Goal: Information Seeking & Learning: Learn about a topic

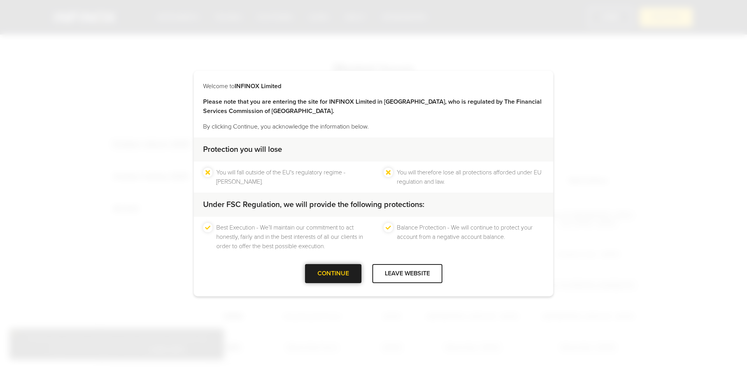
click at [333, 274] on div at bounding box center [333, 274] width 0 height 0
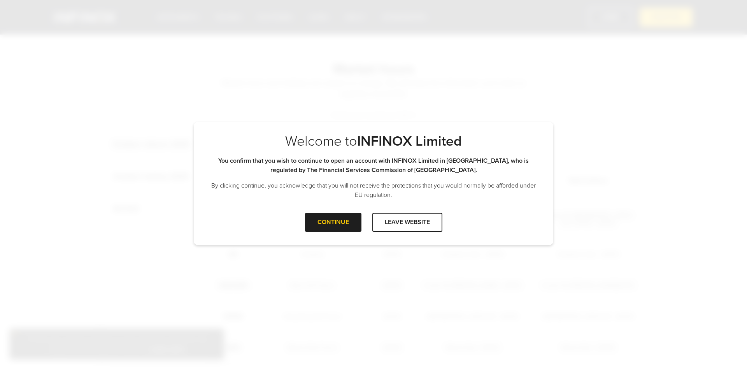
drag, startPoint x: 322, startPoint y: 223, endPoint x: 475, endPoint y: 240, distance: 153.8
click at [333, 222] on div at bounding box center [333, 222] width 0 height 0
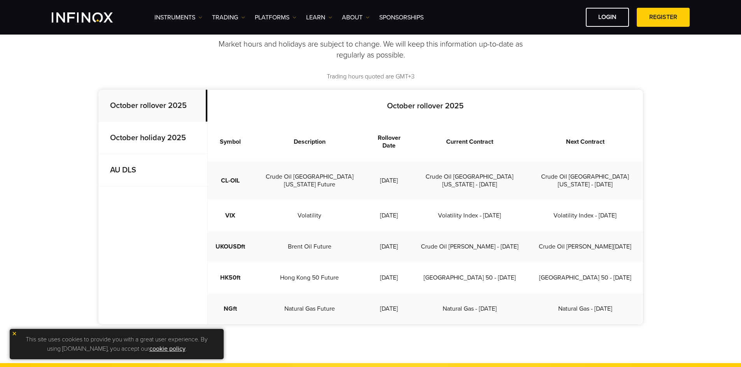
scroll to position [156, 0]
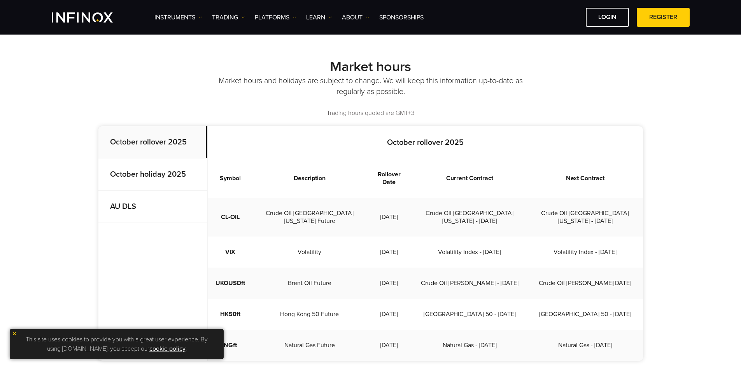
drag, startPoint x: 184, startPoint y: 17, endPoint x: 156, endPoint y: 51, distance: 43.9
click at [156, 51] on div "Market hours Market hours and holidays are subject to change. We will keep this…" at bounding box center [370, 216] width 741 height 368
drag, startPoint x: 34, startPoint y: 84, endPoint x: 39, endPoint y: 17, distance: 66.3
click at [34, 84] on div "Market hours Market hours and holidays are subject to change. We will keep this…" at bounding box center [370, 216] width 741 height 368
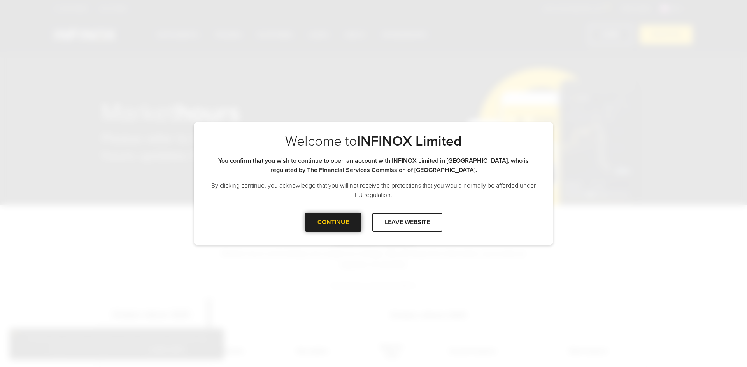
click at [333, 222] on div at bounding box center [333, 222] width 0 height 0
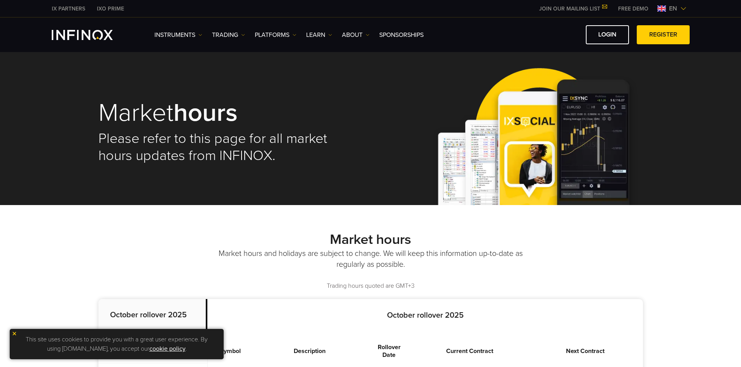
click at [196, 29] on div "Instruments Instruments Product Information TRADING Accounts" at bounding box center [421, 34] width 535 height 19
click at [197, 34] on link "Instruments" at bounding box center [178, 34] width 48 height 9
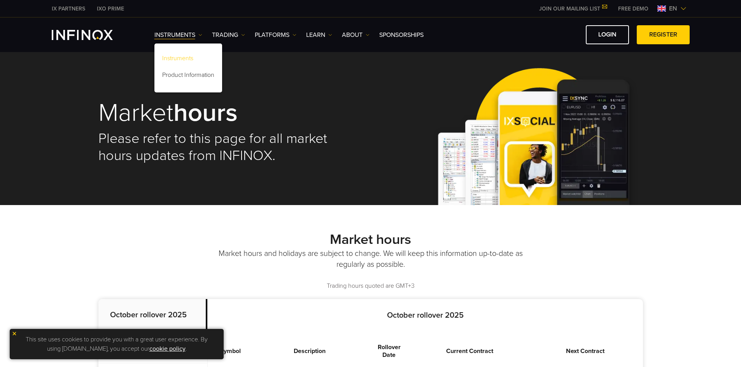
click at [187, 57] on link "Instruments" at bounding box center [188, 59] width 68 height 17
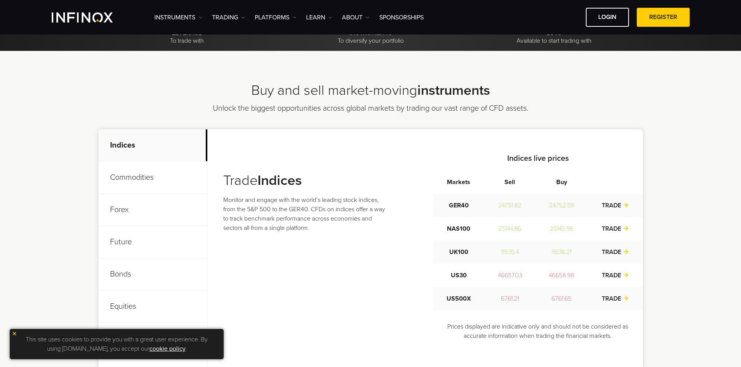
scroll to position [233, 0]
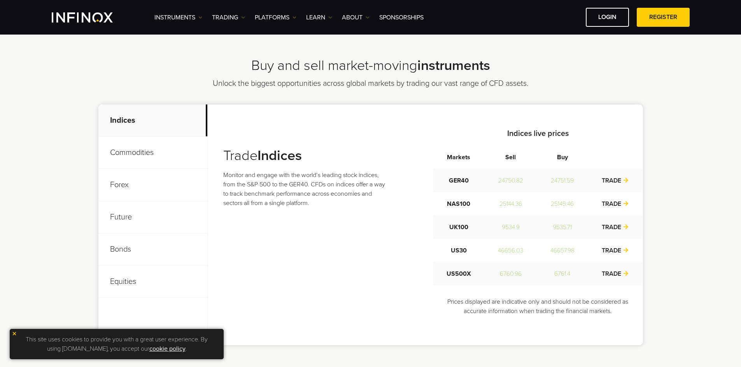
click at [131, 219] on p "Future" at bounding box center [152, 217] width 109 height 32
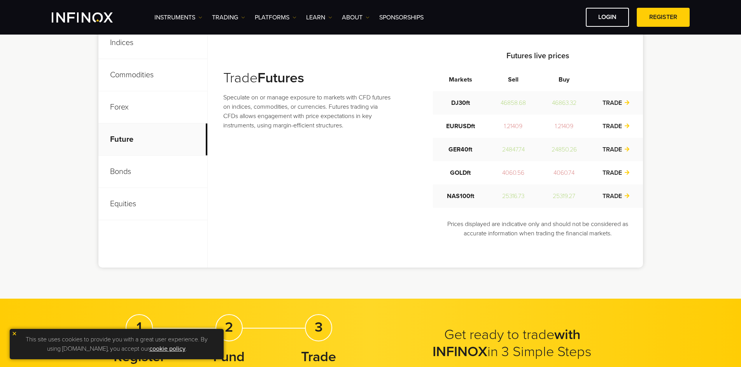
scroll to position [272, 0]
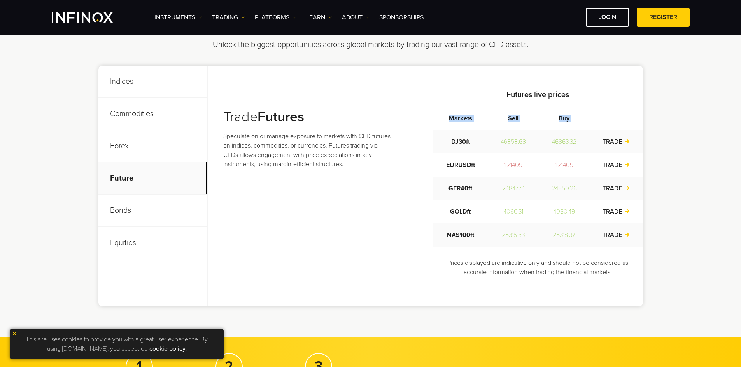
drag, startPoint x: 446, startPoint y: 142, endPoint x: 644, endPoint y: 243, distance: 221.9
click at [644, 243] on div "Buy and sell market-moving instruments Unlock the biggest opportunities across …" at bounding box center [371, 162] width 560 height 289
click at [666, 242] on div "Buy and sell market-moving instruments Unlock the biggest opportunities across …" at bounding box center [370, 162] width 741 height 351
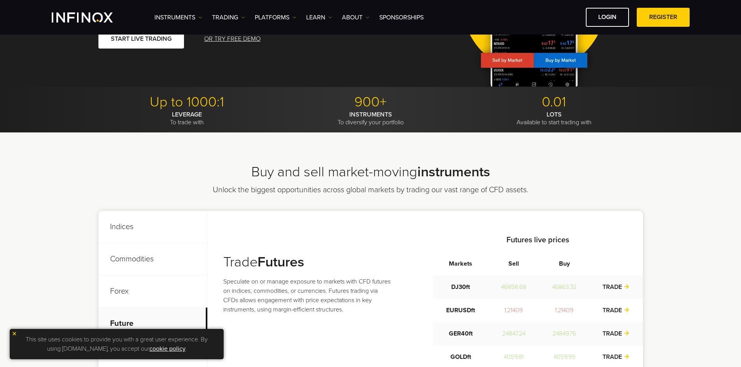
scroll to position [117, 0]
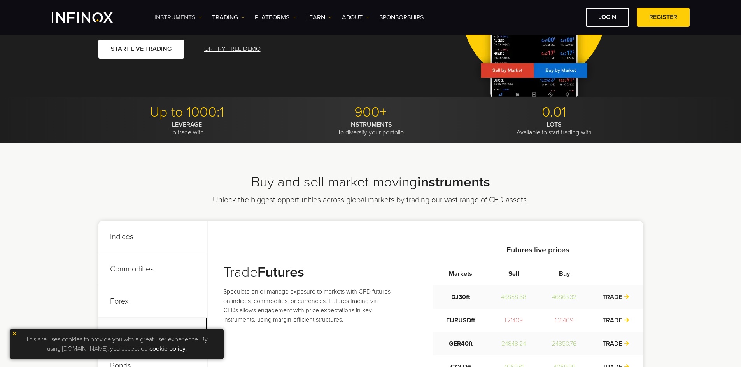
click at [188, 14] on link "Instruments" at bounding box center [178, 17] width 48 height 9
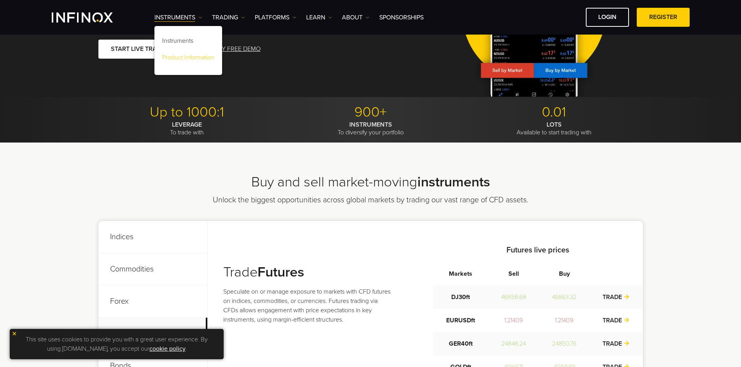
click at [176, 54] on link "Product Information" at bounding box center [188, 59] width 68 height 17
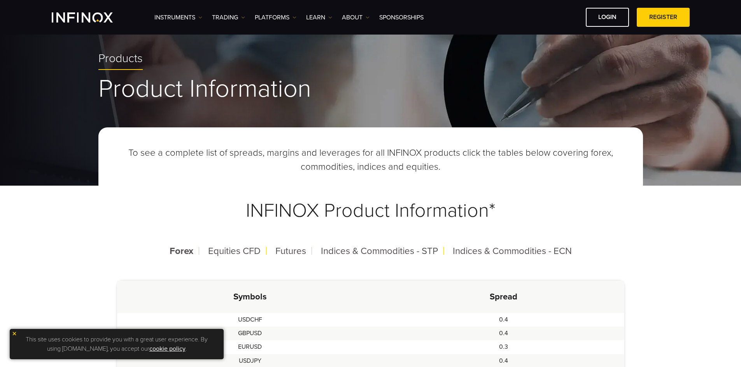
click at [292, 252] on span "Futures" at bounding box center [290, 251] width 31 height 11
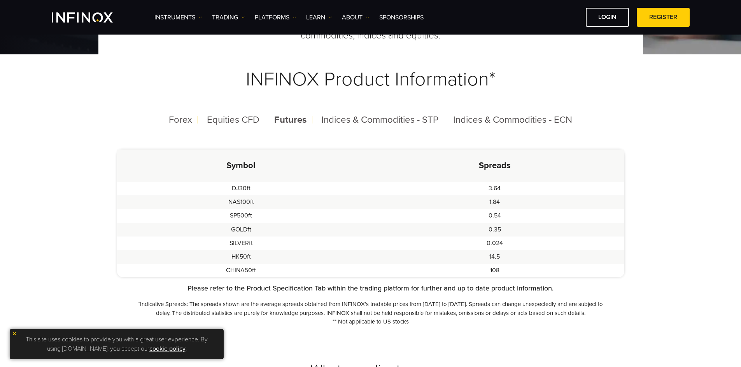
scroll to position [194, 0]
